Goal: Information Seeking & Learning: Find specific fact

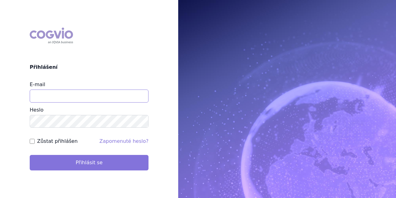
type input "[PERSON_NAME][EMAIL_ADDRESS][DOMAIN_NAME]"
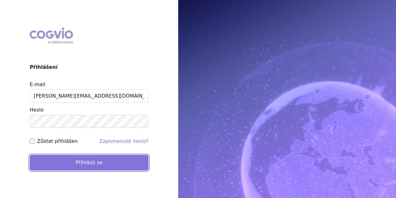
click at [61, 159] on button "Přihlásit se" at bounding box center [89, 162] width 119 height 15
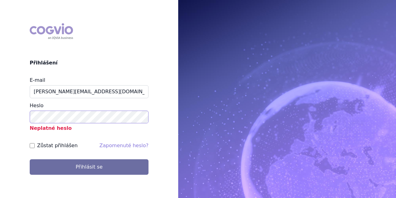
click at [9, 120] on div "COGVIO Přihlášení E-mail vondrackova@szpcr.cz Heslo Neplatné heslo Zůstat přihl…" at bounding box center [89, 98] width 178 height 161
click at [30, 159] on button "Přihlásit se" at bounding box center [89, 166] width 119 height 15
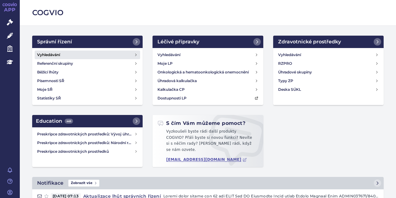
click at [53, 54] on h4 "Vyhledávání" at bounding box center [48, 55] width 23 height 6
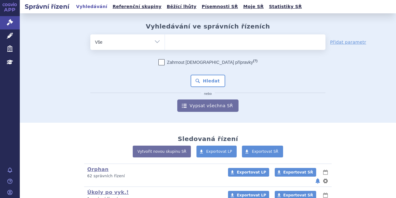
click at [176, 43] on ul at bounding box center [245, 40] width 161 height 13
click at [165, 43] on select at bounding box center [165, 41] width 0 height 15
paste input "SUKLS378227/2025"
type input "SUKLS378227/2025"
select select "SUKLS378227/2025"
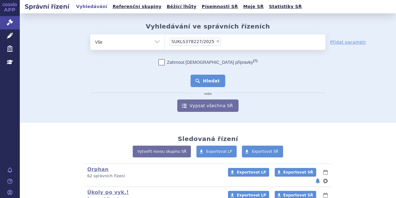
click at [209, 84] on button "Hledat" at bounding box center [208, 81] width 35 height 12
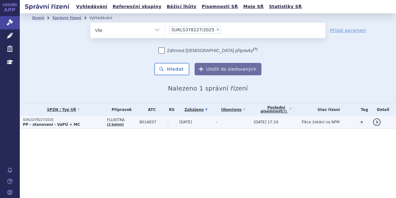
click at [68, 122] on strong "PP - stanovení - VaPÚ + MC" at bounding box center [51, 124] width 57 height 4
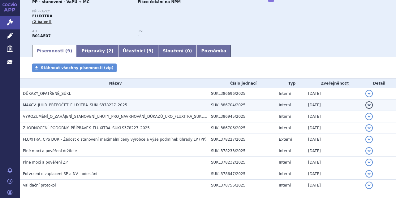
scroll to position [93, 0]
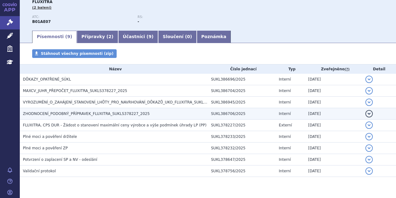
click at [85, 112] on span "ZHODNOCENÍ_PODOBNÝ_PŘÍPRAVEK_FLUXITRA_SUKLS378227_2025" at bounding box center [86, 113] width 127 height 4
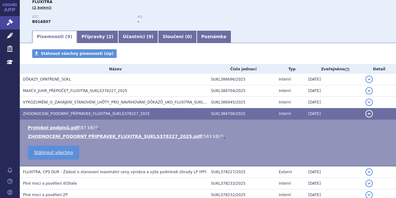
click at [220, 134] on link "🔍" at bounding box center [222, 136] width 5 height 5
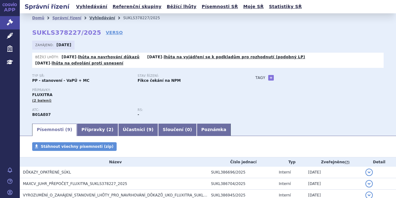
click at [90, 19] on link "Vyhledávání" at bounding box center [102, 18] width 26 height 4
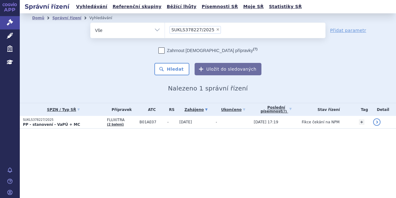
click at [216, 29] on span "×" at bounding box center [218, 30] width 4 height 4
click at [165, 29] on select "SUKLS378227/2025" at bounding box center [165, 29] width 0 height 15
select select
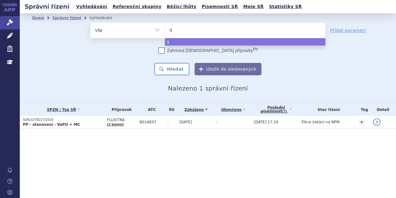
type input "qa"
type input "qal"
type input "qalso"
type input "qalsod"
type input "qalsody"
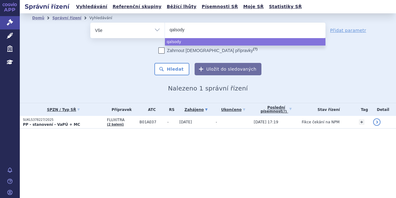
select select "qalsody"
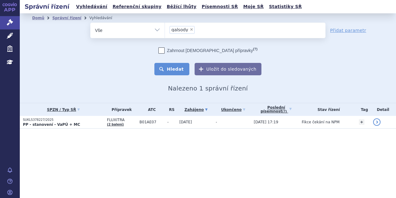
click at [164, 67] on button "Hledat" at bounding box center [171, 69] width 35 height 12
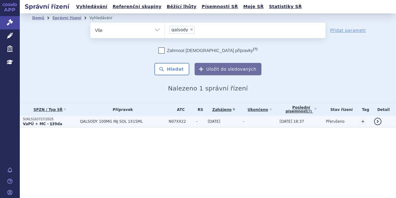
click at [107, 120] on span "QALSODY 100MG INJ SOL 1X15ML" at bounding box center [123, 121] width 86 height 4
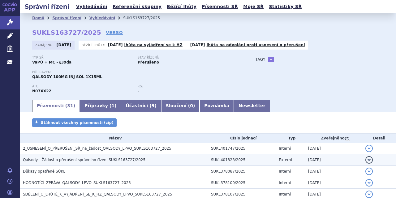
scroll to position [31, 0]
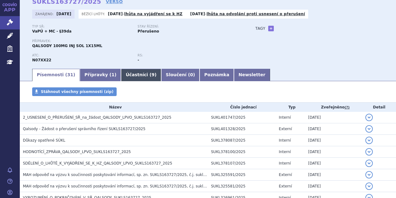
click at [121, 72] on link "Účastníci ( 9 )" at bounding box center [141, 75] width 40 height 12
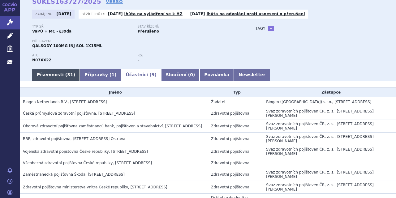
click at [54, 72] on link "Písemnosti ( 31 )" at bounding box center [56, 75] width 48 height 12
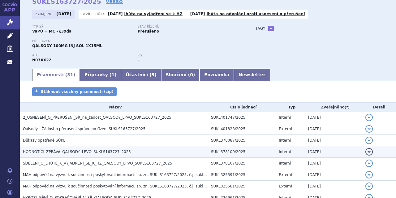
click at [98, 149] on h3 "HODNOTÍCÍ_ZPRÁVA_QALSODY_LPVO_SUKLS163727_2025" at bounding box center [115, 152] width 185 height 6
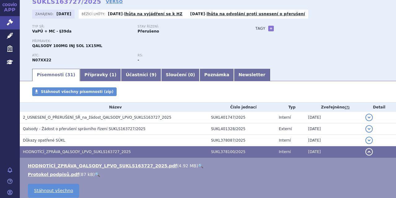
click at [198, 166] on link "🔍" at bounding box center [200, 165] width 5 height 5
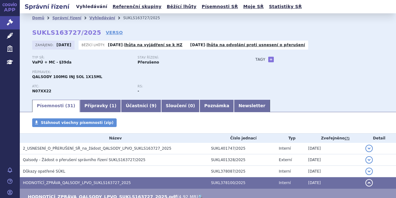
click at [94, 7] on link "Vyhledávání" at bounding box center [91, 6] width 35 height 8
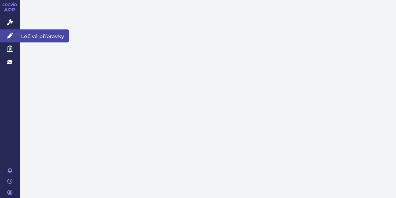
click at [0, 39] on link "Léčivé přípravky" at bounding box center [10, 35] width 20 height 13
click at [8, 35] on icon at bounding box center [10, 35] width 6 height 6
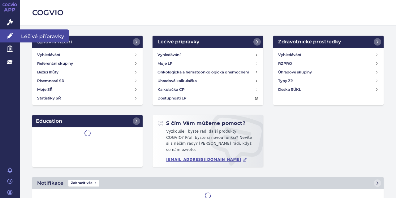
click at [36, 35] on span "Léčivé přípravky" at bounding box center [44, 35] width 49 height 13
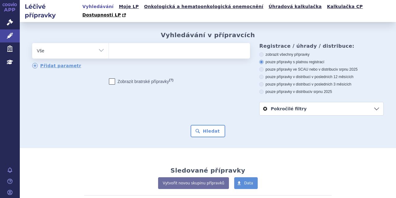
click at [125, 43] on ul at bounding box center [179, 49] width 140 height 13
click at [109, 43] on select at bounding box center [109, 50] width 0 height 15
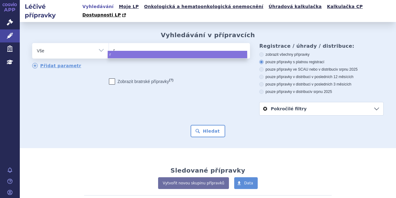
type input "ri"
type input "ril"
type input "rilu"
type input "riluz"
type input "riluzo"
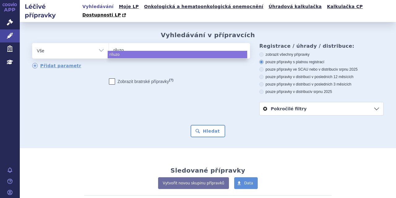
type input "riluzol"
select select "riluzol"
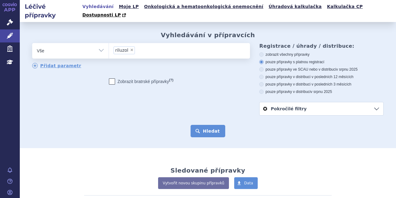
click at [215, 127] on button "Hledat" at bounding box center [208, 131] width 35 height 12
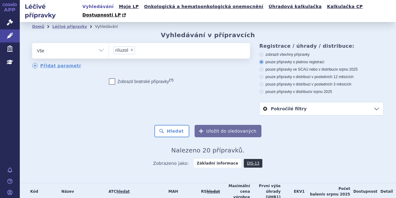
click at [130, 48] on span "×" at bounding box center [132, 50] width 4 height 4
click at [109, 43] on select "riluzol" at bounding box center [109, 50] width 0 height 15
select select
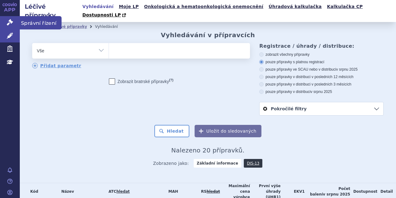
click at [9, 19] on icon at bounding box center [10, 22] width 6 height 6
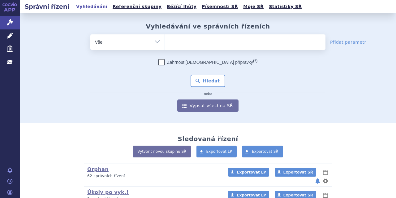
click at [189, 38] on ul at bounding box center [245, 40] width 161 height 13
click at [165, 38] on select at bounding box center [165, 41] width 0 height 15
paste input "SUKLS383068/2025"
type input "SUKLS383068/2025"
select select "SUKLS383068/2025"
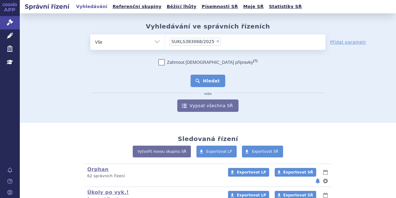
click at [196, 80] on button "Hledat" at bounding box center [208, 81] width 35 height 12
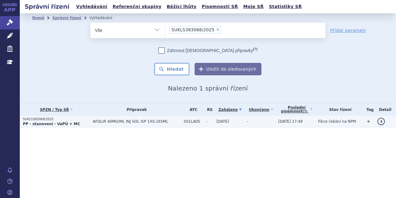
click at [77, 123] on p "PP - stanovení - VaPÚ + MC" at bounding box center [56, 123] width 67 height 5
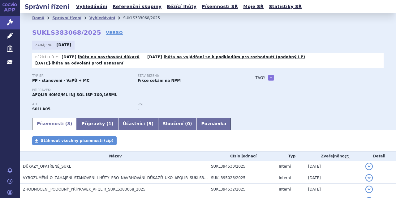
scroll to position [62, 0]
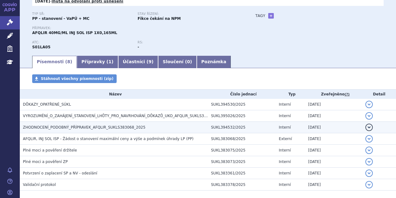
click at [108, 125] on span "ZHODNOCENÍ_PODOBNÝ_PŘÍPRAVEK_AFQLIR_SUKLS383068_2025" at bounding box center [84, 127] width 123 height 4
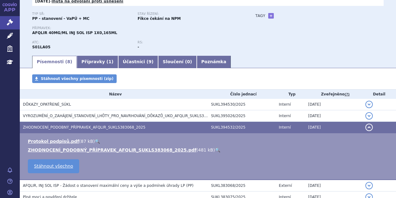
click at [215, 149] on link "🔍" at bounding box center [217, 149] width 5 height 5
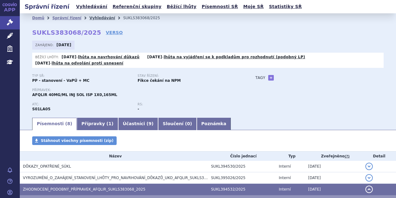
click at [89, 16] on link "Vyhledávání" at bounding box center [102, 18] width 26 height 4
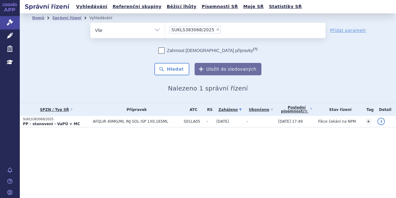
click at [210, 27] on li "× SUKLS383068/2025" at bounding box center [195, 30] width 51 height 8
click at [165, 27] on select "SUKLS383068/2025" at bounding box center [165, 29] width 0 height 15
click at [216, 29] on span "×" at bounding box center [218, 30] width 4 height 4
click at [165, 29] on select "SUKLS383068/2025" at bounding box center [165, 29] width 0 height 15
select select
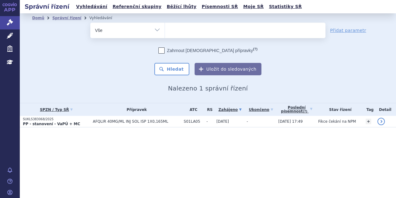
type input "SUKLS382911/2025"
select select "SUKLS382911/2025"
click at [172, 66] on button "Hledat" at bounding box center [171, 69] width 35 height 12
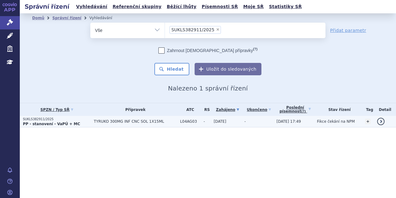
click at [72, 123] on p "PP - stanovení - VaPÚ + MC" at bounding box center [57, 123] width 68 height 5
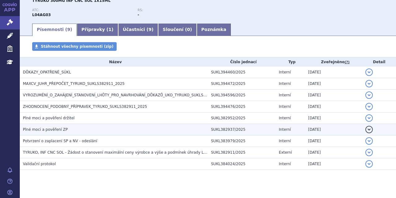
scroll to position [102, 0]
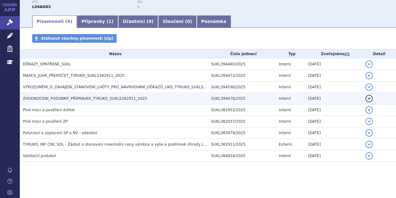
click at [63, 97] on span "ZHODNOCENÍ_PODOBNÝ_PŘÍPRAVEK_TYRUKO_SUKLS382911_2025" at bounding box center [85, 98] width 124 height 4
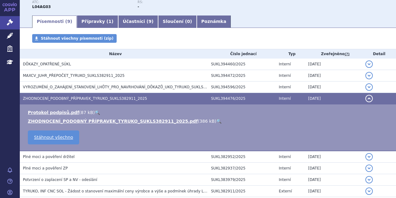
click at [216, 119] on link "🔍" at bounding box center [218, 121] width 5 height 5
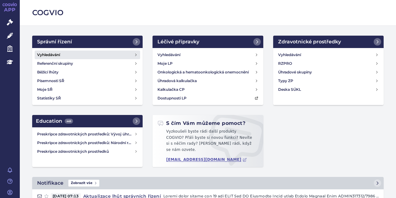
click at [54, 52] on h4 "Vyhledávání" at bounding box center [48, 55] width 23 height 6
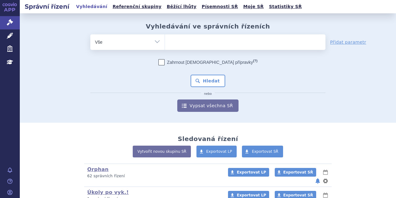
click at [179, 43] on ul at bounding box center [245, 40] width 161 height 13
click at [165, 43] on select at bounding box center [165, 41] width 0 height 15
paste input "SUKLS381996/2025"
type input "SUKLS381996/2025"
select select "SUKLS381996/2025"
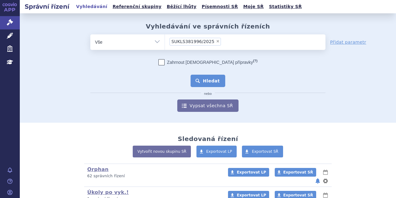
click at [194, 82] on button "Hledat" at bounding box center [208, 81] width 35 height 12
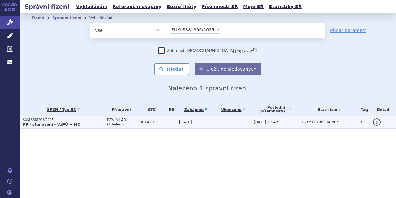
click at [82, 123] on p "PP - stanovení - VaPÚ + MC" at bounding box center [63, 124] width 81 height 5
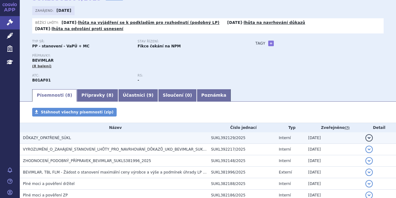
scroll to position [62, 0]
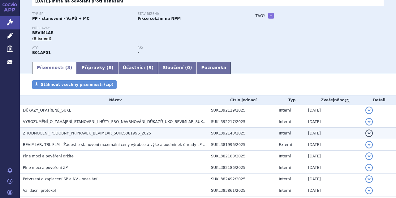
click at [124, 132] on span "ZHODNOCENÍ_PODOBNÝ_PŘÍPRAVEK_BEVIMLAR_SUKLS381996_2025" at bounding box center [87, 133] width 128 height 4
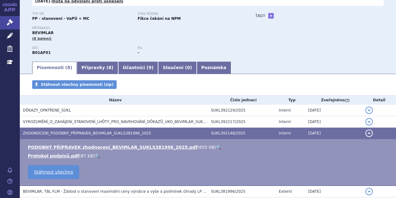
click at [216, 148] on link "🔍" at bounding box center [218, 147] width 5 height 5
click at [15, 23] on link "Správní řízení" at bounding box center [10, 22] width 20 height 13
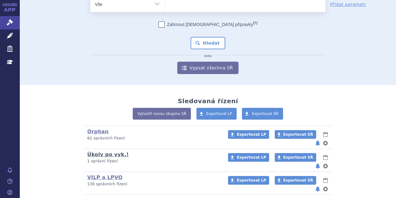
scroll to position [93, 0]
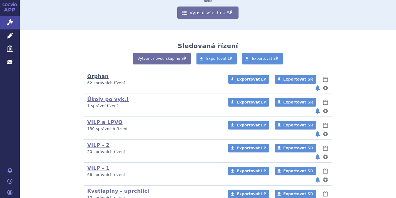
click at [97, 75] on link "Orphan" at bounding box center [97, 76] width 21 height 6
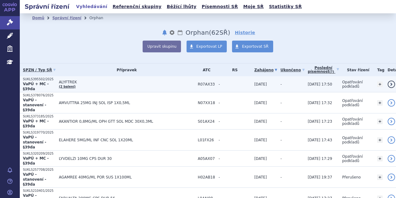
scroll to position [31, 0]
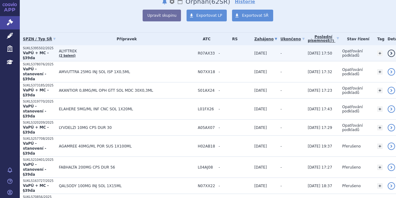
click at [91, 49] on span "ALYFTREK" at bounding box center [127, 51] width 136 height 4
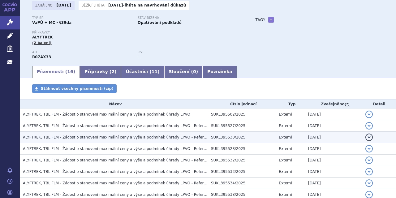
scroll to position [31, 0]
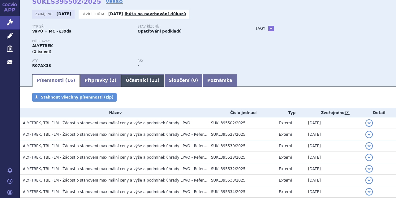
click at [128, 78] on link "Účastníci ( 11 )" at bounding box center [142, 80] width 43 height 12
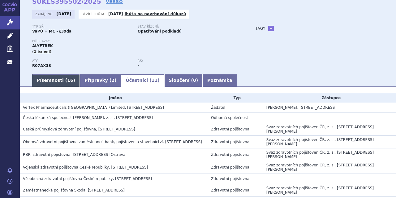
click at [41, 79] on link "Písemnosti ( 16 )" at bounding box center [56, 80] width 48 height 12
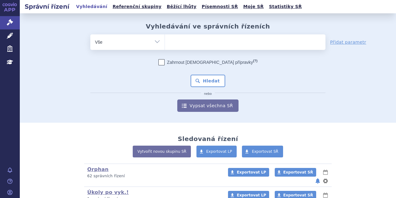
click at [176, 41] on ul at bounding box center [245, 40] width 161 height 13
click at [165, 41] on select at bounding box center [165, 41] width 0 height 15
paste input "SUKLS262990/2025"
type input "SUKLS262990/2025"
select select "SUKLS262990/2025"
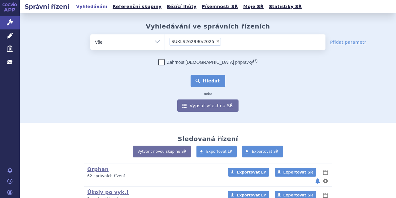
click at [195, 76] on button "Hledat" at bounding box center [208, 81] width 35 height 12
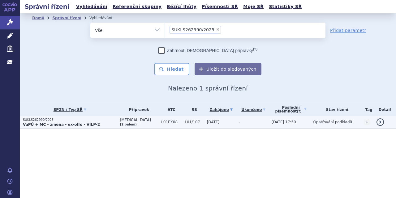
click at [75, 119] on p "SUKLS262990/2025" at bounding box center [70, 120] width 94 height 4
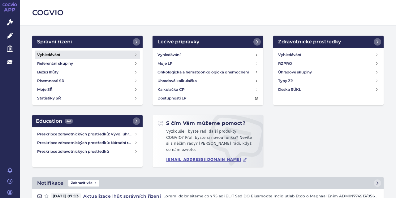
click at [55, 54] on h4 "Vyhledávání" at bounding box center [48, 55] width 23 height 6
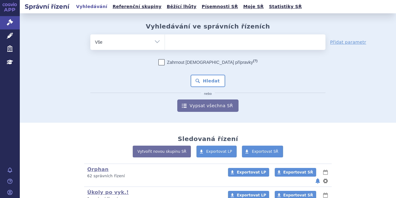
click at [179, 41] on ul at bounding box center [245, 40] width 161 height 13
click at [165, 41] on select at bounding box center [165, 41] width 0 height 15
paste input "SUKLS392079/2025"
type input "SUKLS392079/2025"
select select "SUKLS392079/2025"
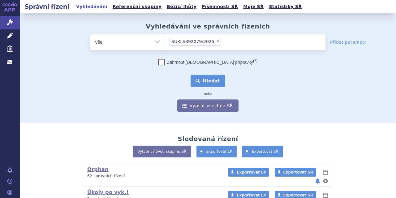
click at [196, 77] on button "Hledat" at bounding box center [208, 81] width 35 height 12
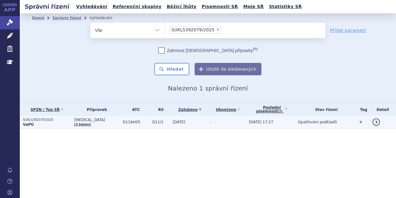
click at [68, 121] on p "SUKLS392079/2025" at bounding box center [47, 120] width 48 height 4
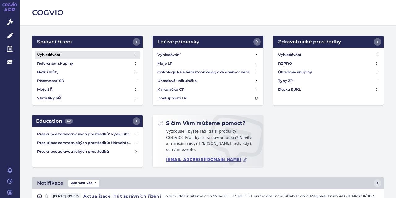
click at [45, 54] on h4 "Vyhledávání" at bounding box center [48, 55] width 23 height 6
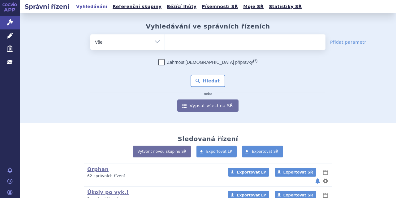
click at [187, 42] on ul at bounding box center [245, 40] width 161 height 13
click at [165, 42] on select at bounding box center [165, 41] width 0 height 15
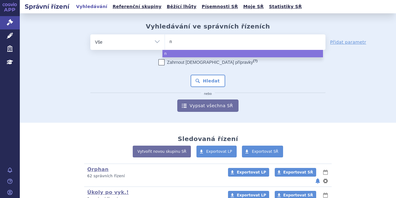
type input "na"
type input "nat"
type input "natp"
type input "natpar"
select select "natpar"
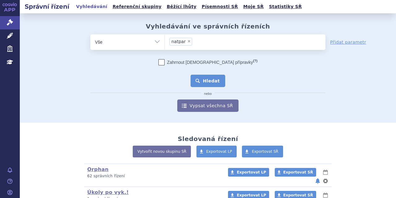
click at [201, 77] on button "Hledat" at bounding box center [208, 81] width 35 height 12
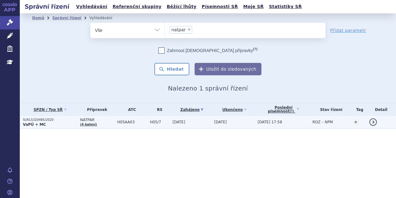
click at [71, 120] on p "SUKLS320485/2020" at bounding box center [50, 120] width 54 height 4
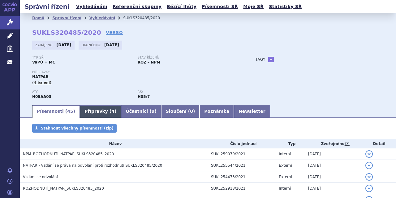
click at [98, 110] on link "Přípravky ( 4 )" at bounding box center [100, 111] width 41 height 12
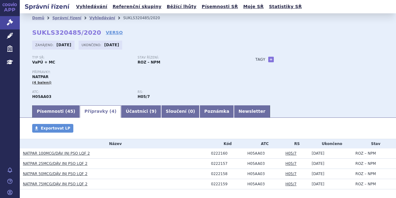
scroll to position [28, 0]
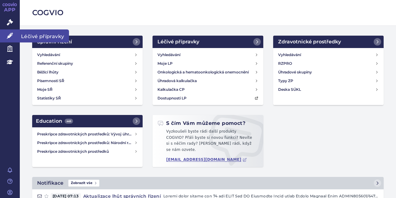
click at [7, 33] on icon at bounding box center [10, 35] width 6 height 6
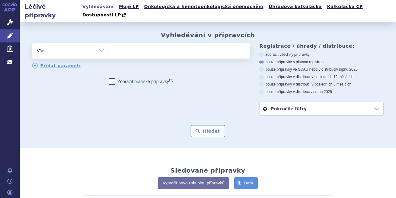
click at [140, 43] on ul at bounding box center [179, 49] width 140 height 13
click at [109, 43] on select at bounding box center [109, 50] width 0 height 15
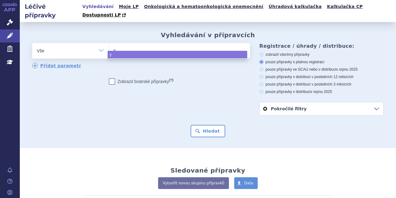
type input "yo"
type input "yor"
type input "yorv"
type input "yorvi"
type input "yorvip"
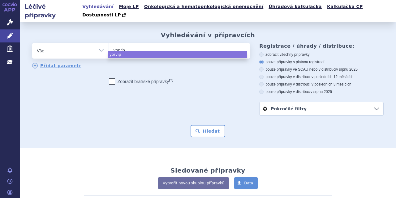
type input "yorvipa"
type input "yorvipat"
type input "yorvipatj"
type input "yorvipat"
type input "yorvipath"
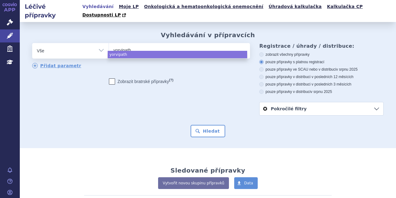
select select "yorvipath"
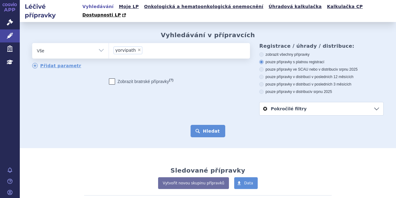
click at [196, 127] on button "Hledat" at bounding box center [208, 131] width 35 height 12
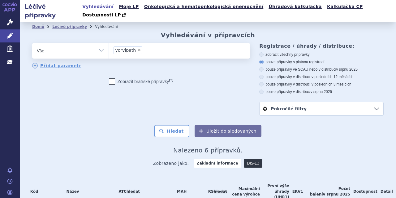
scroll to position [88, 0]
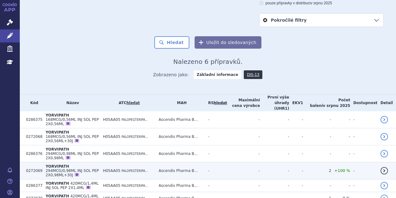
click at [100, 162] on td "YORVIPATH 294MCG/0,98ML INJ SOL PEP 2X0,98ML+30J O" at bounding box center [70, 170] width 57 height 17
click at [99, 168] on span "294MCG/0,98ML INJ SOL PEP 2X0,98ML+30J" at bounding box center [71, 172] width 53 height 9
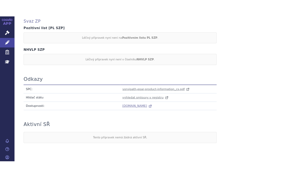
scroll to position [369, 0]
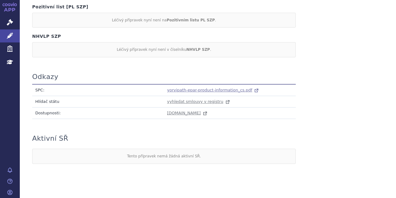
click at [240, 88] on span "yorvipath-epar-product-information_cs.pdf" at bounding box center [209, 90] width 85 height 5
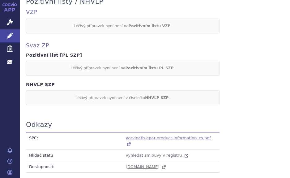
scroll to position [367, 0]
